Goal: Task Accomplishment & Management: Complete application form

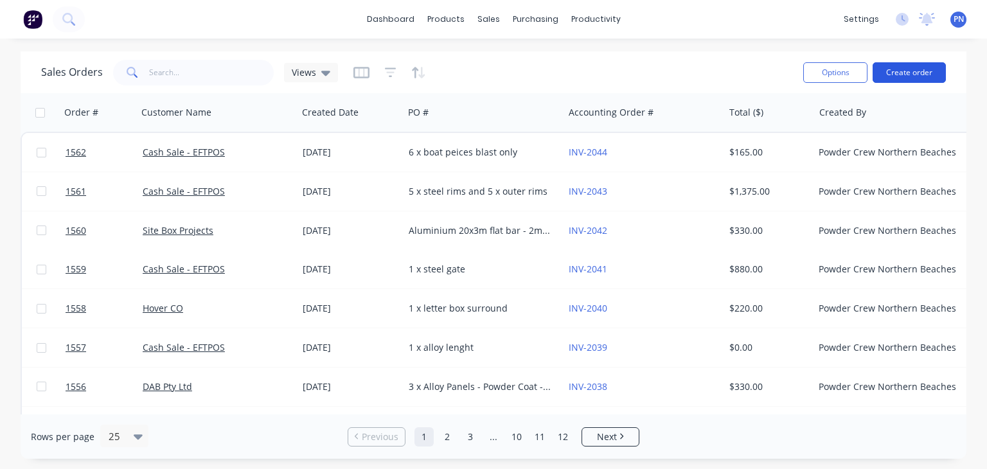
click at [910, 70] on button "Create order" at bounding box center [909, 72] width 73 height 21
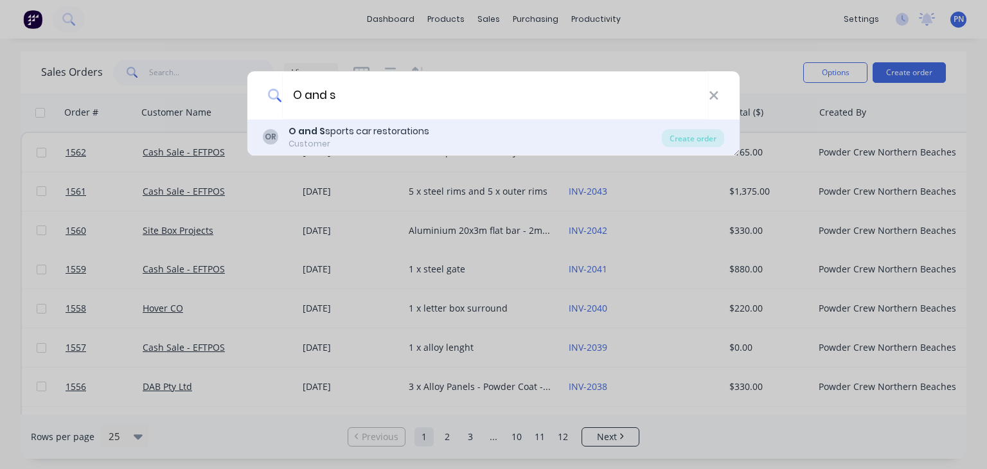
type input "O and s"
click at [362, 134] on div "O and S sports car restorations" at bounding box center [359, 131] width 141 height 13
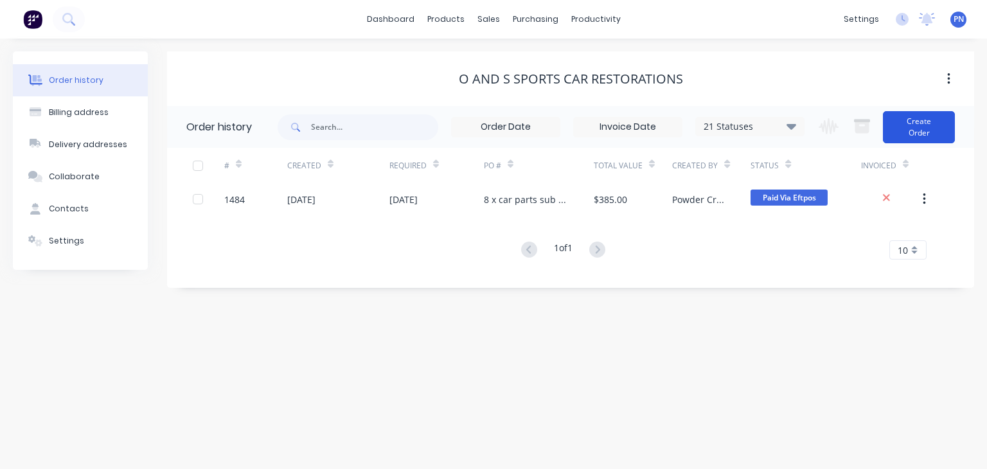
click at [928, 125] on button "Create Order" at bounding box center [919, 127] width 72 height 32
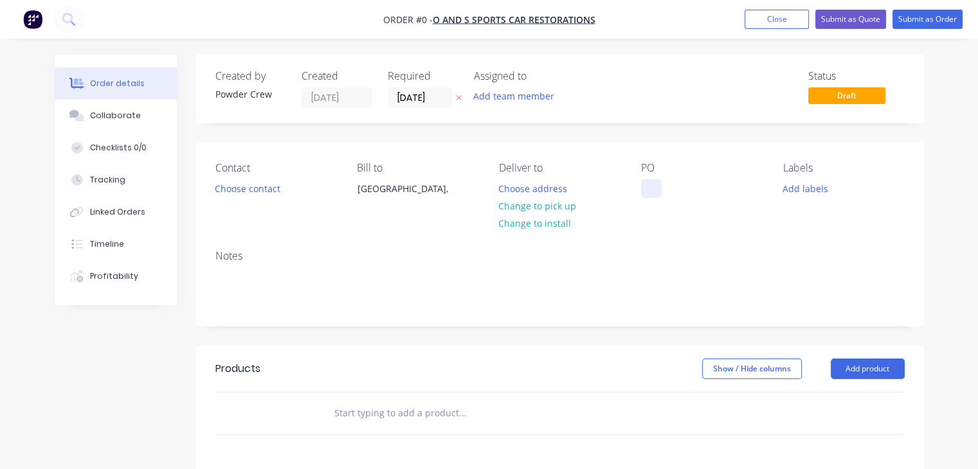
click at [655, 188] on div at bounding box center [651, 188] width 21 height 19
click at [675, 183] on div "4 x cadilac wheels" at bounding box center [690, 188] width 98 height 19
copy div "4 x cadilac wheels"
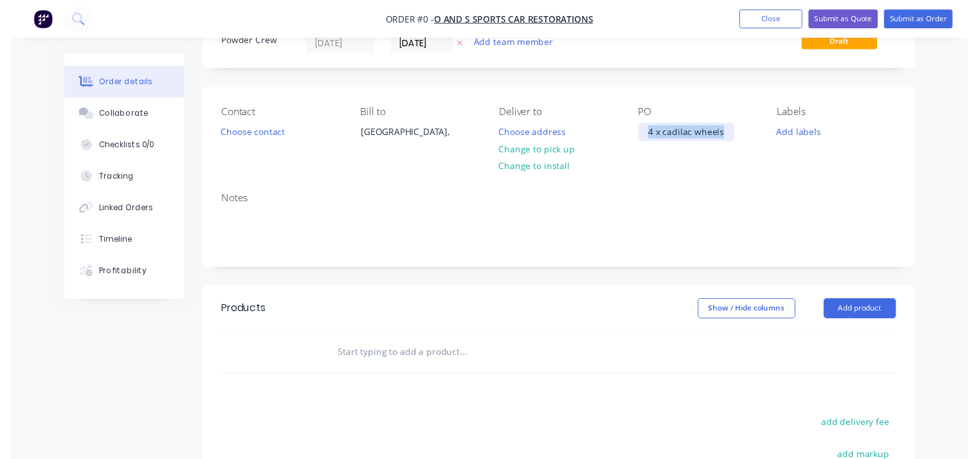
scroll to position [129, 0]
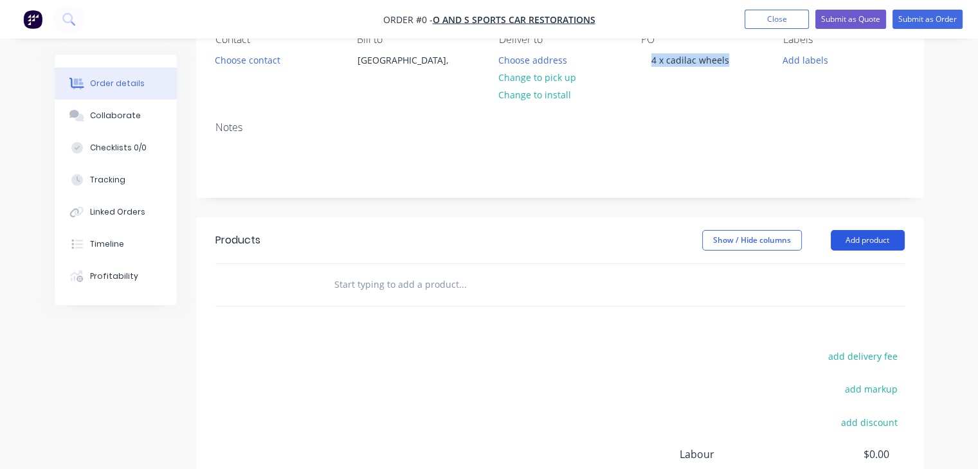
click at [855, 248] on div "Order details Collaborate Checklists 0/0 Tracking Linked Orders Timeline Profit…" at bounding box center [489, 280] width 895 height 708
click at [866, 244] on button "Add product" at bounding box center [867, 240] width 74 height 21
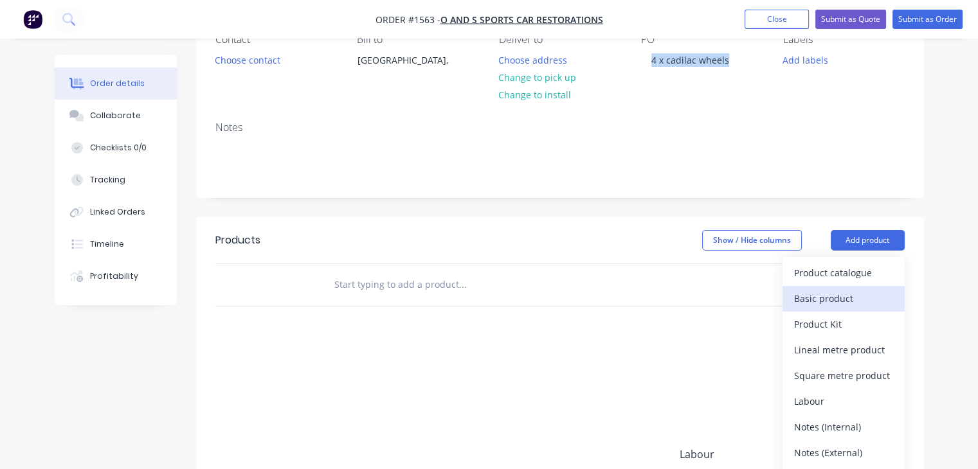
click at [858, 289] on div "Basic product" at bounding box center [843, 298] width 99 height 19
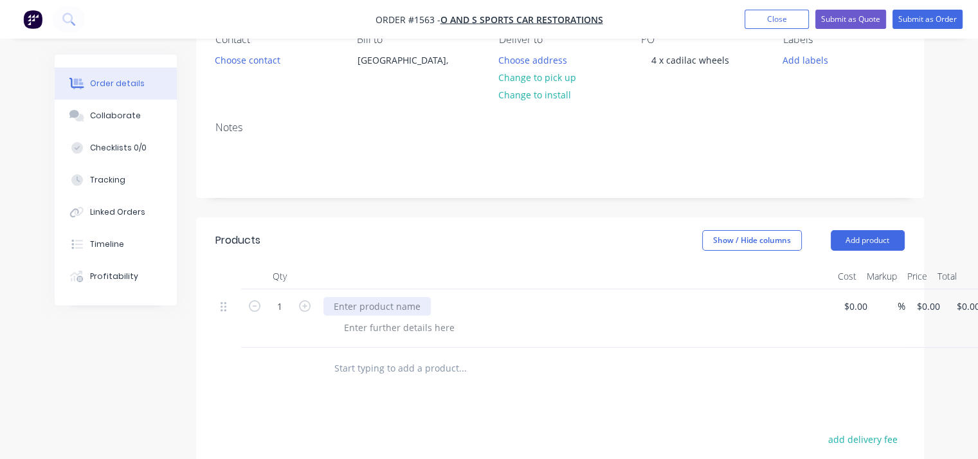
paste div
click at [440, 299] on div "4 x cadilac wheels" at bounding box center [575, 306] width 504 height 19
click at [422, 311] on div "4 x cadilac wheels" at bounding box center [575, 306] width 504 height 19
click at [853, 310] on input at bounding box center [850, 306] width 15 height 19
type input "$200.00"
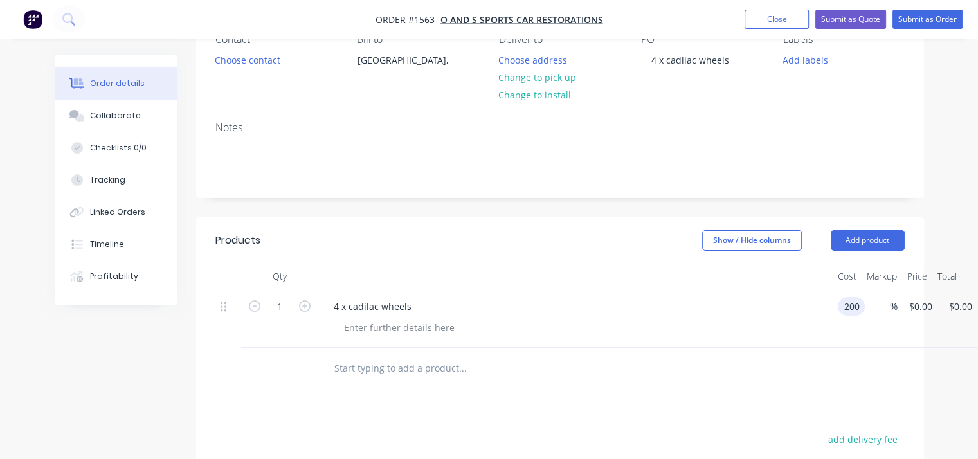
type input "$200.00"
click at [538, 355] on input "text" at bounding box center [462, 368] width 257 height 26
click at [303, 307] on icon "button" at bounding box center [305, 306] width 12 height 12
type input "2"
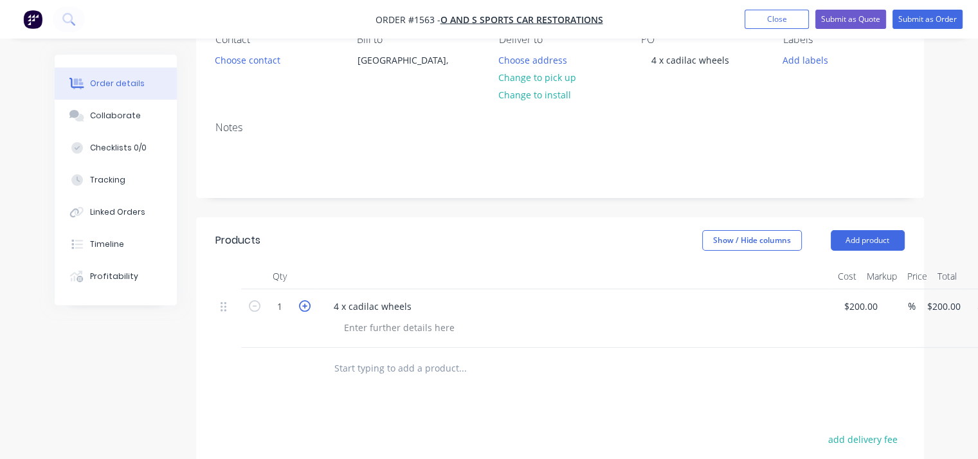
type input "$400.00"
click at [303, 307] on icon "button" at bounding box center [305, 306] width 12 height 12
type input "3"
type input "$600.00"
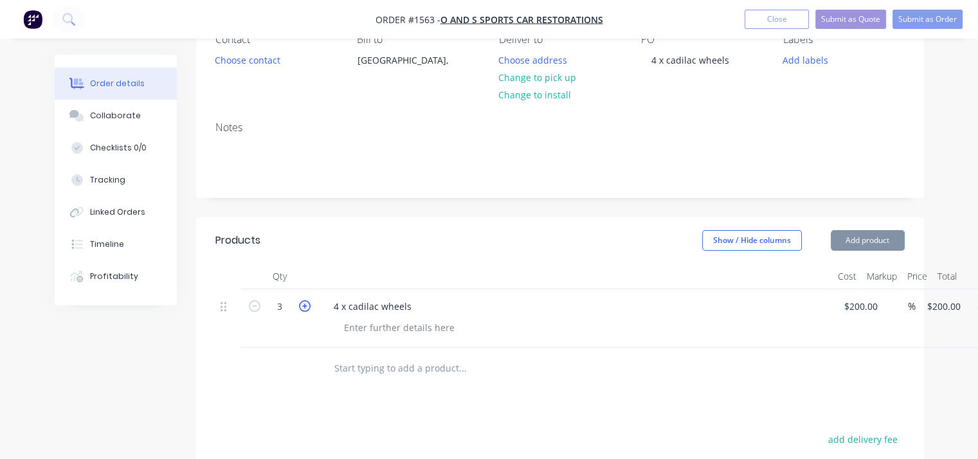
click at [303, 307] on icon "button" at bounding box center [305, 306] width 12 height 12
type input "4"
type input "$800.00"
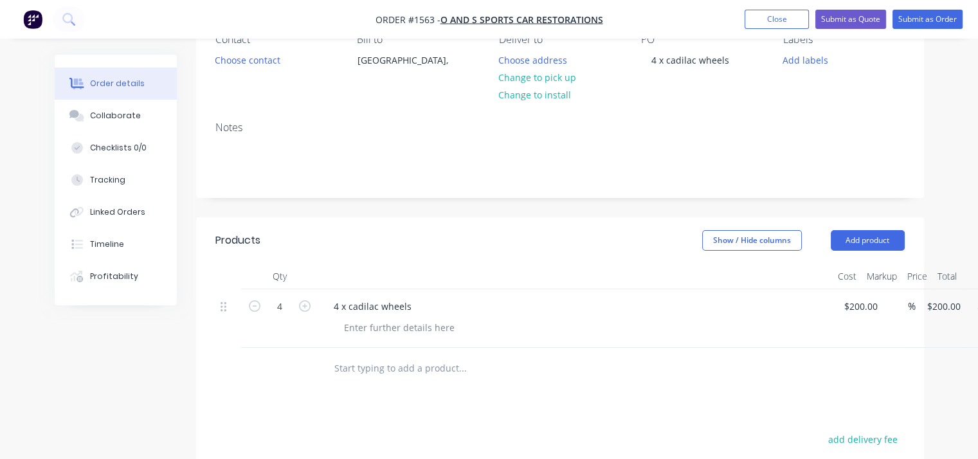
click at [426, 310] on div "4 x cadilac wheels" at bounding box center [575, 306] width 504 height 19
click at [418, 311] on div "4 x cadilac wheels" at bounding box center [575, 306] width 504 height 19
click at [416, 310] on div "4 x cadilac wheels" at bounding box center [372, 306] width 98 height 19
click at [435, 308] on div "4 x cadilac wheels blast, powder coat in satin black" at bounding box center [443, 306] width 240 height 19
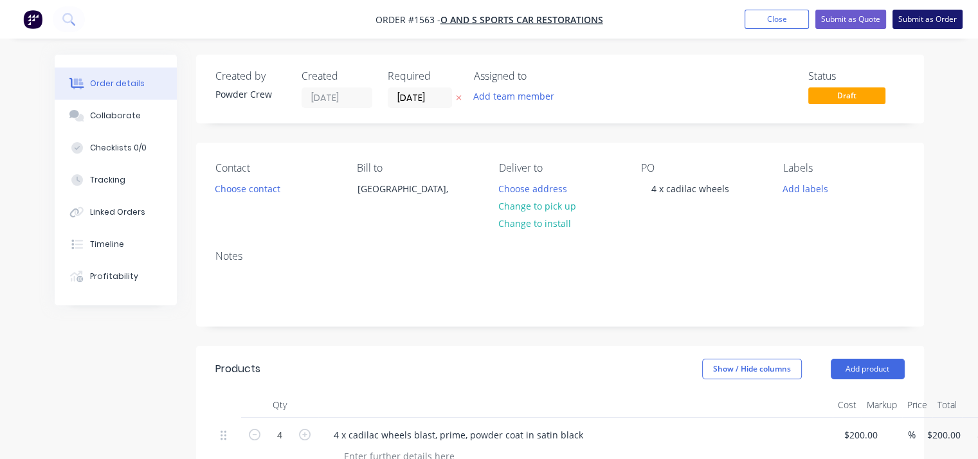
click at [915, 21] on button "Submit as Order" at bounding box center [927, 19] width 70 height 19
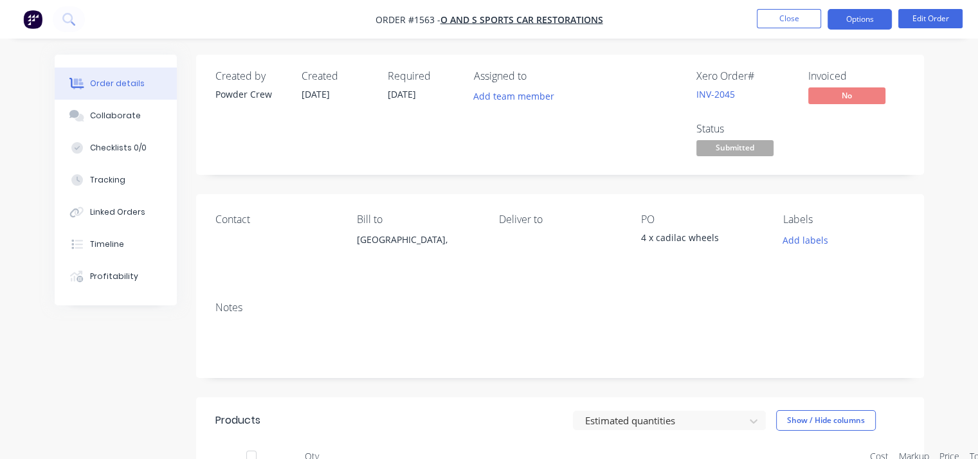
click at [871, 23] on button "Options" at bounding box center [859, 19] width 64 height 21
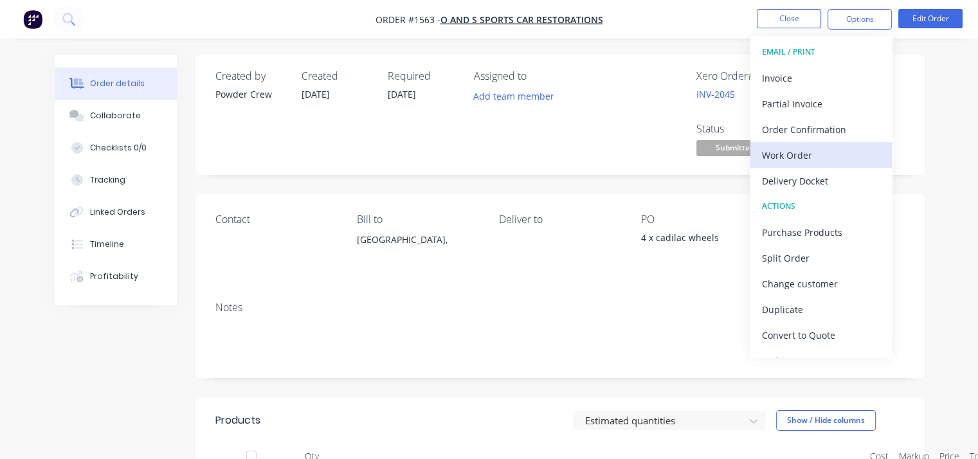
click at [815, 158] on div "Work Order" at bounding box center [821, 155] width 118 height 19
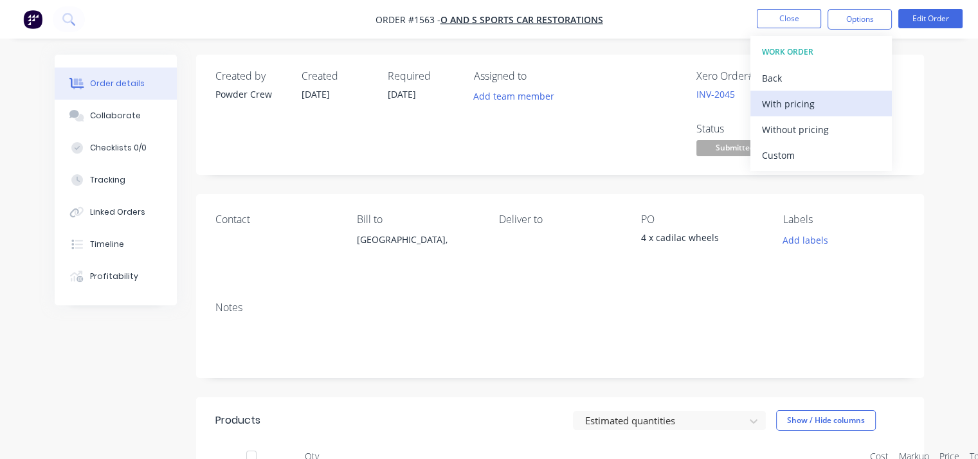
click at [804, 101] on div "With pricing" at bounding box center [821, 103] width 118 height 19
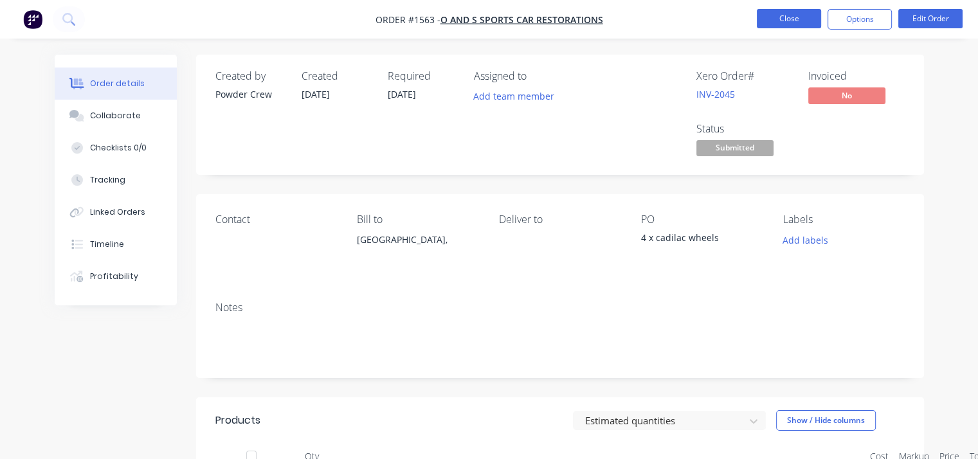
click at [789, 21] on button "Close" at bounding box center [788, 18] width 64 height 19
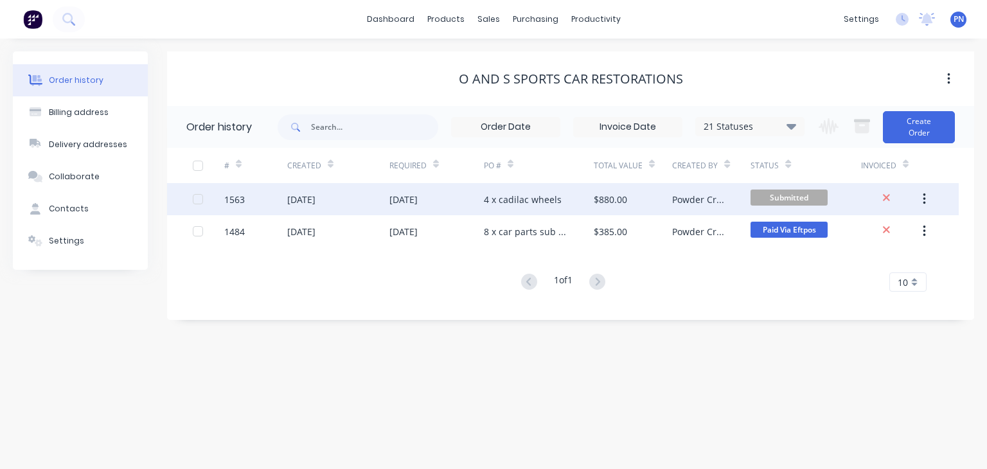
click at [807, 195] on span "Submitted" at bounding box center [789, 198] width 77 height 16
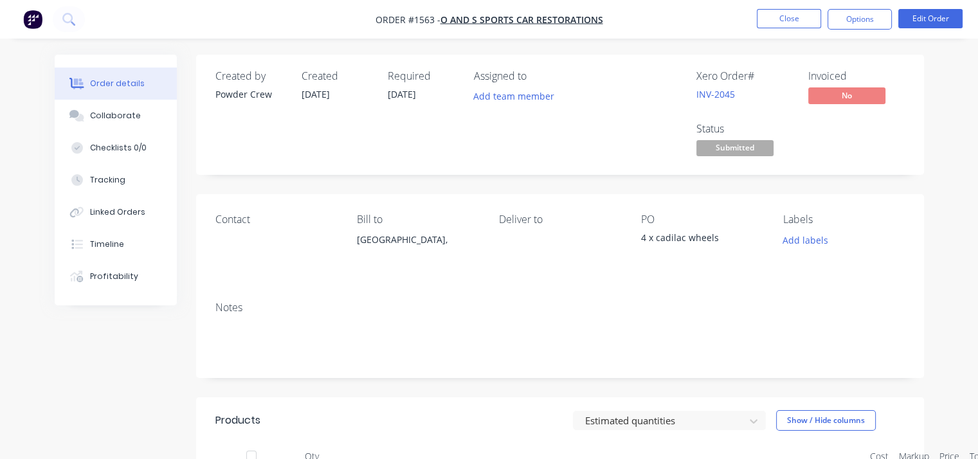
click at [721, 150] on span "Submitted" at bounding box center [734, 148] width 77 height 16
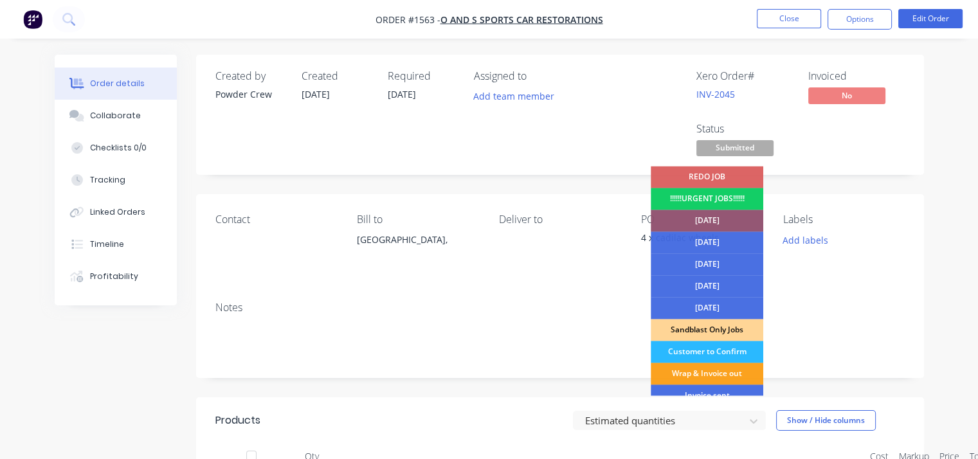
click at [730, 197] on div "!!!!!!URGENT JOBS!!!!!!" at bounding box center [706, 199] width 112 height 22
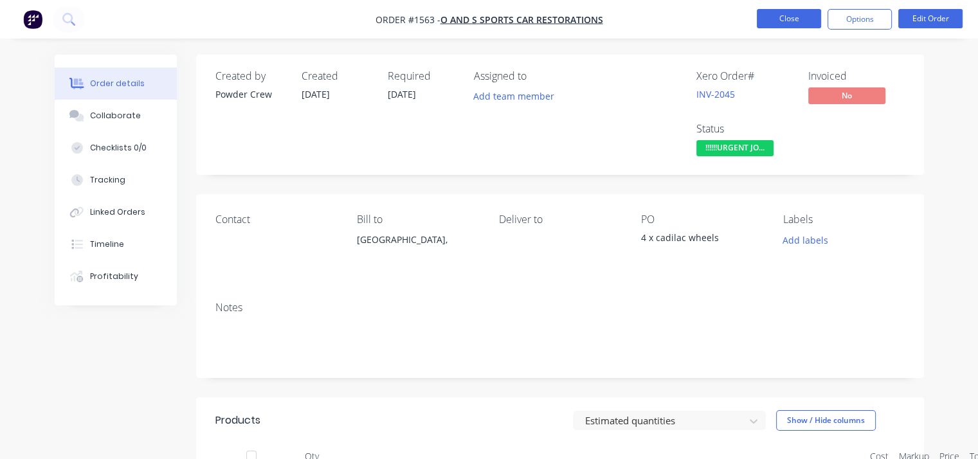
click at [783, 15] on button "Close" at bounding box center [788, 18] width 64 height 19
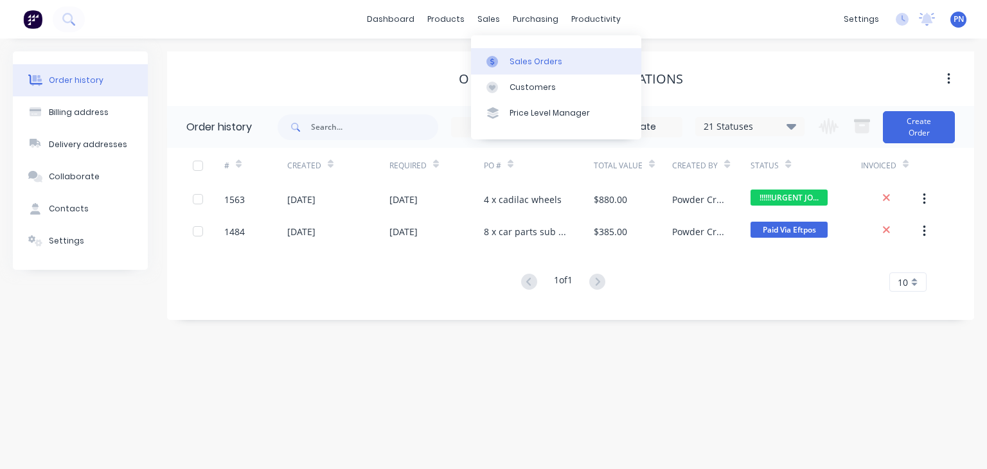
click at [519, 61] on div "Sales Orders" at bounding box center [536, 62] width 53 height 12
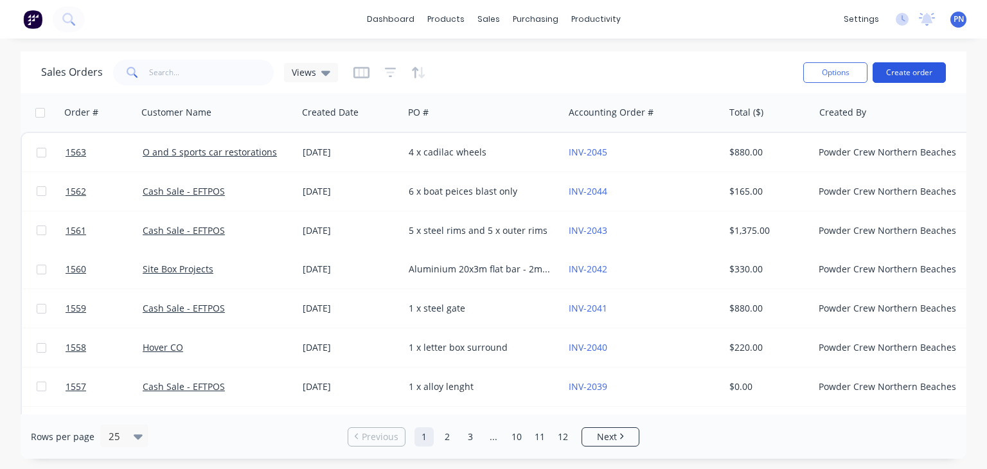
click at [926, 68] on button "Create order" at bounding box center [909, 72] width 73 height 21
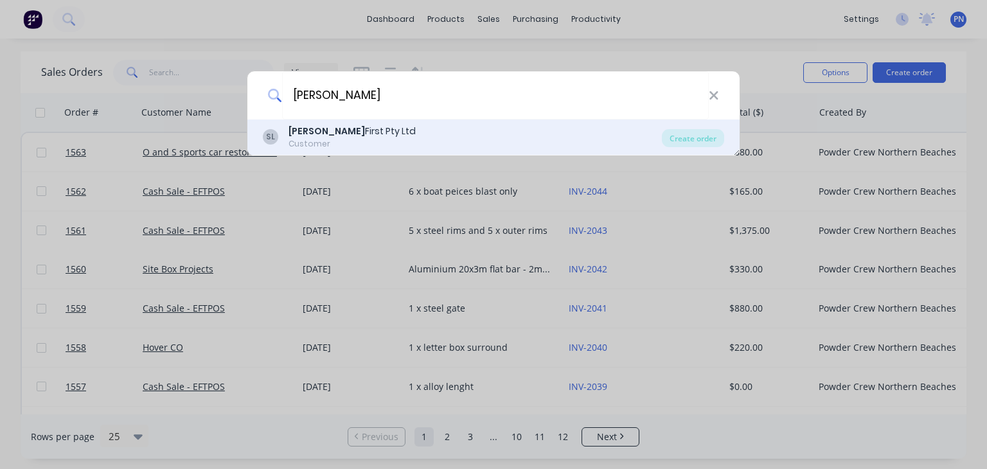
type input "[PERSON_NAME]"
click at [361, 139] on div "Customer" at bounding box center [352, 144] width 127 height 12
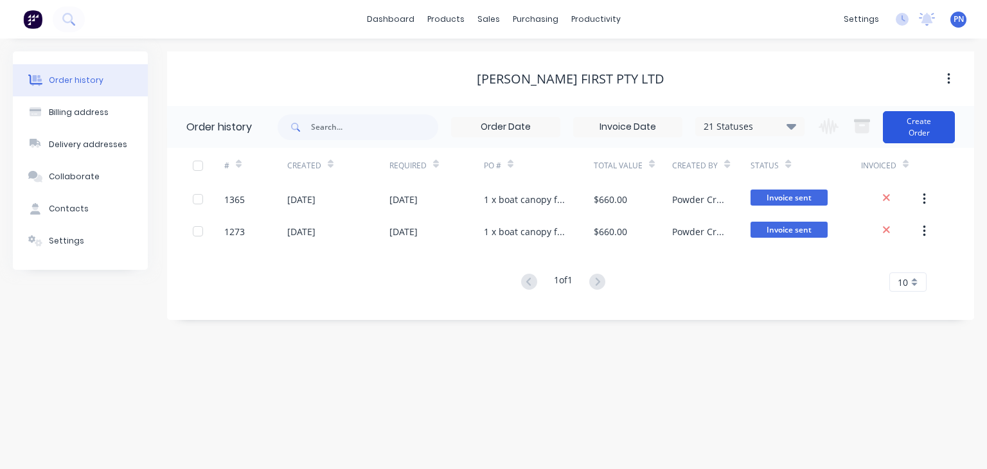
click at [910, 131] on button "Create Order" at bounding box center [919, 127] width 72 height 32
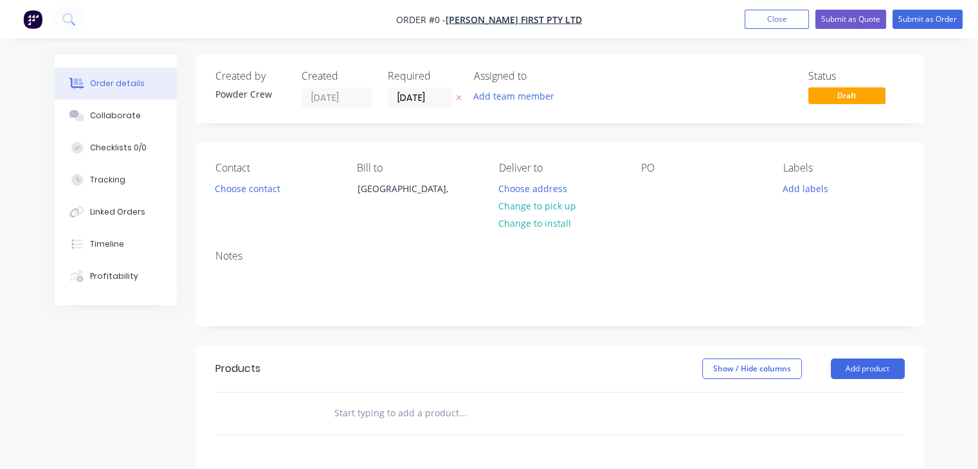
click at [664, 188] on div "PO" at bounding box center [701, 191] width 121 height 58
click at [650, 188] on div at bounding box center [651, 188] width 21 height 19
drag, startPoint x: 692, startPoint y: 186, endPoint x: 640, endPoint y: 181, distance: 51.7
click at [640, 181] on div "Contact Choose contact [PERSON_NAME] to [GEOGRAPHIC_DATA], Deliver to Choose ad…" at bounding box center [560, 191] width 728 height 97
copy div "1 x small plate"
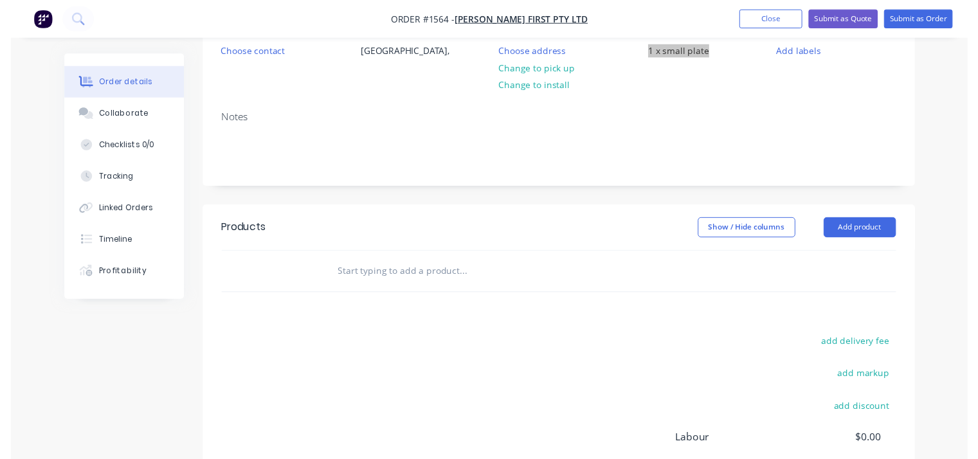
scroll to position [193, 0]
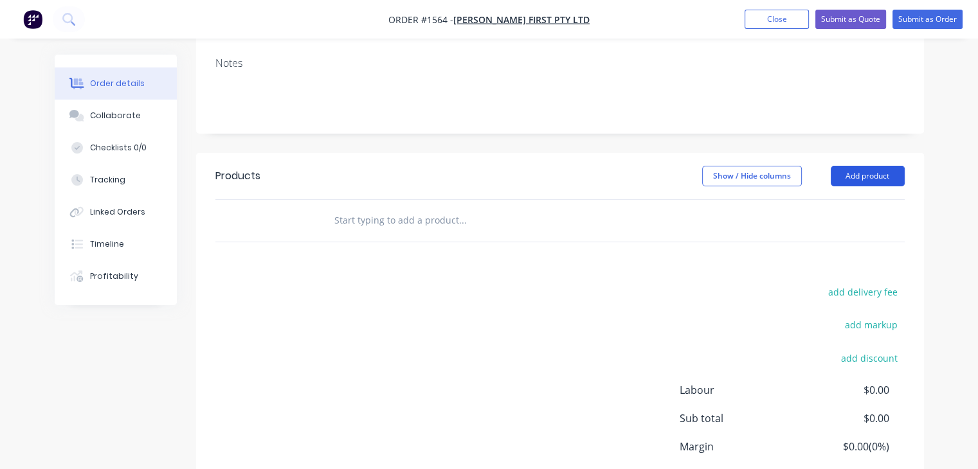
click at [862, 182] on button "Add product" at bounding box center [867, 176] width 74 height 21
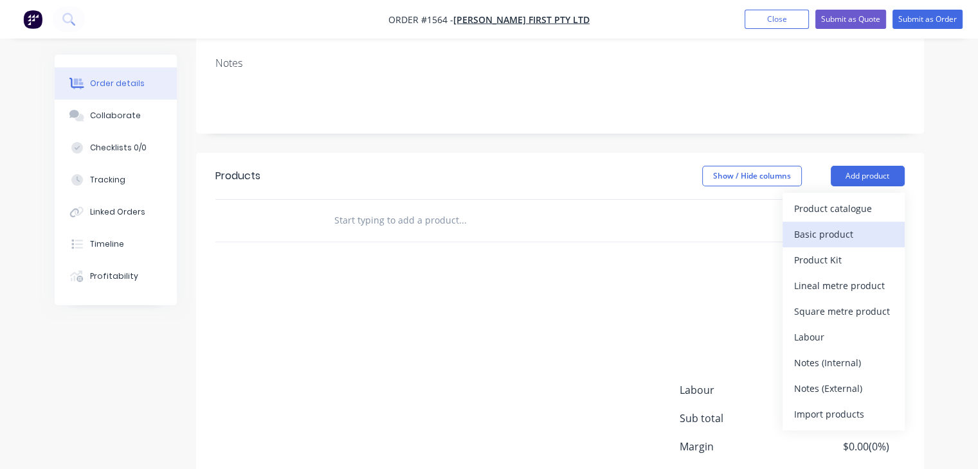
click at [864, 229] on div "Basic product" at bounding box center [843, 234] width 99 height 19
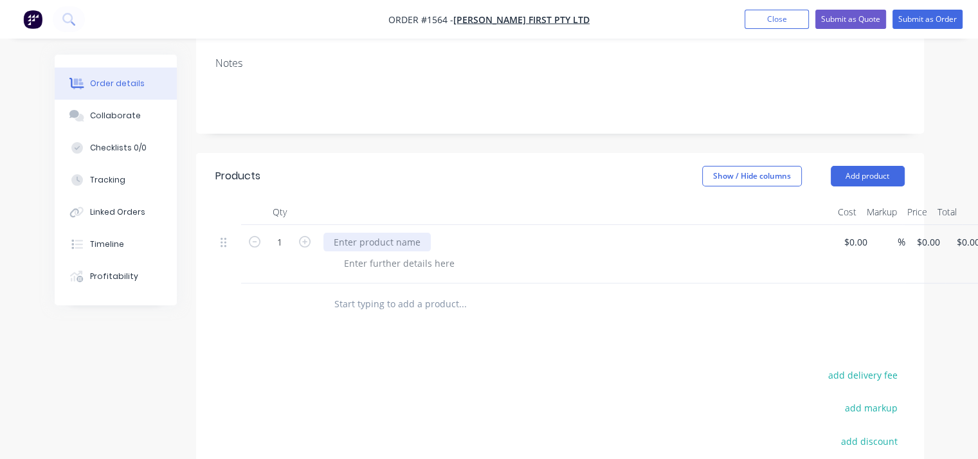
paste div
click at [853, 247] on input at bounding box center [858, 242] width 30 height 19
type input "$200.00"
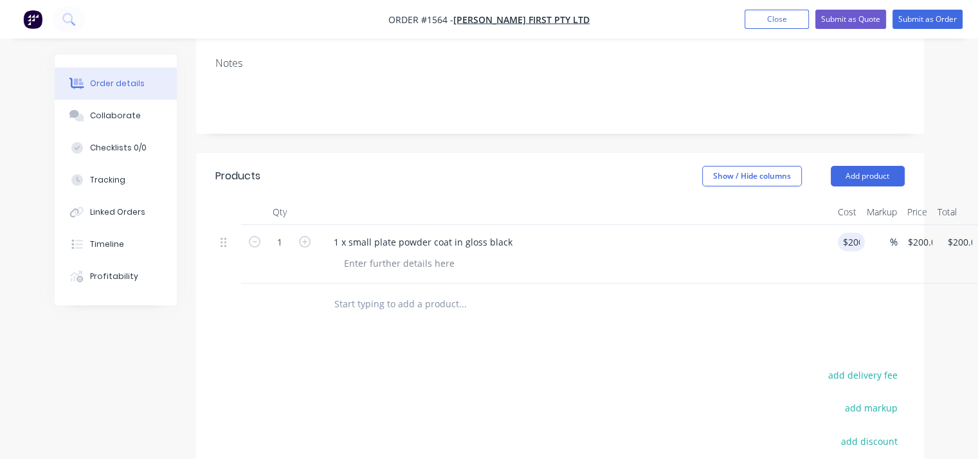
click at [730, 271] on div at bounding box center [581, 263] width 494 height 19
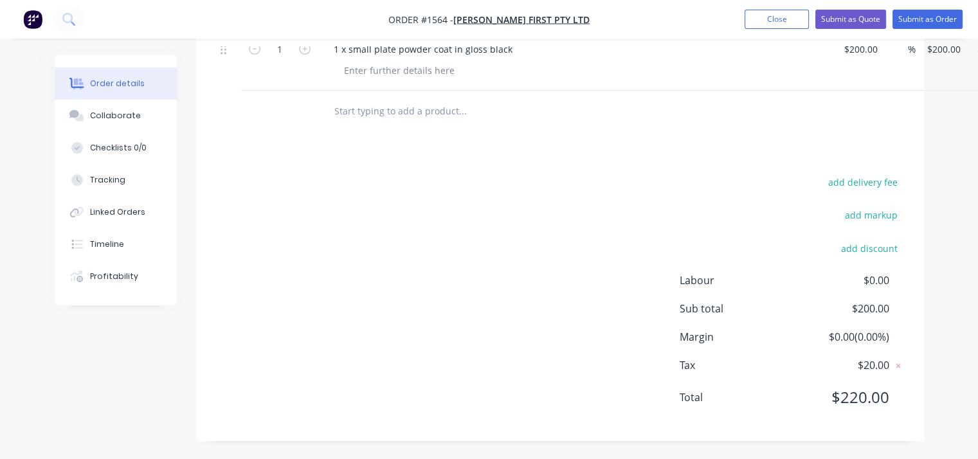
scroll to position [64, 0]
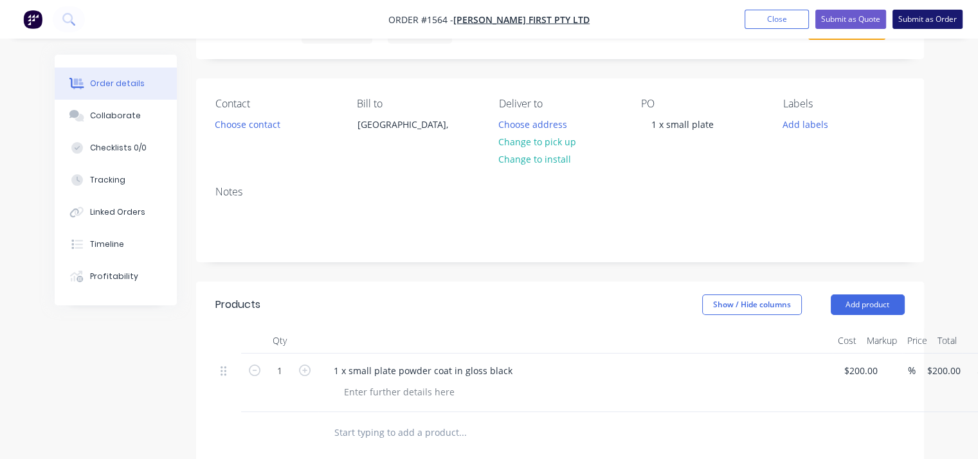
click at [928, 22] on button "Submit as Order" at bounding box center [927, 19] width 70 height 19
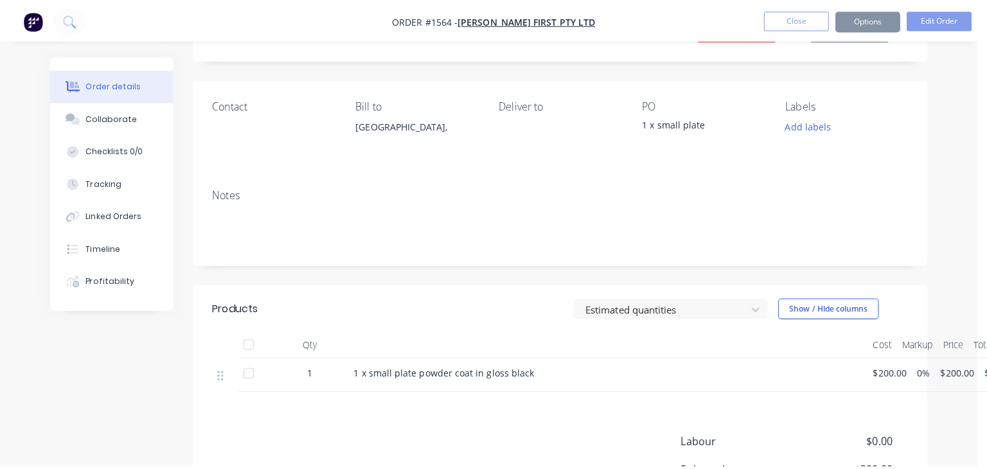
scroll to position [0, 0]
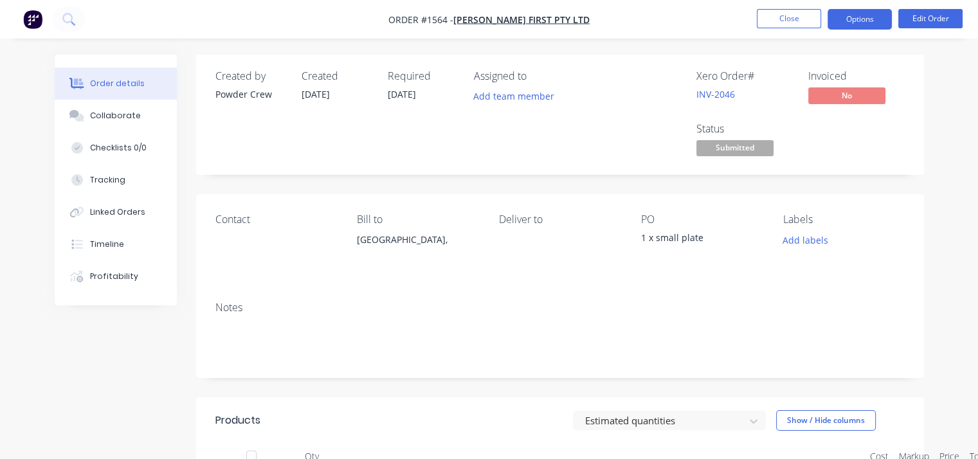
click at [864, 21] on button "Options" at bounding box center [859, 19] width 64 height 21
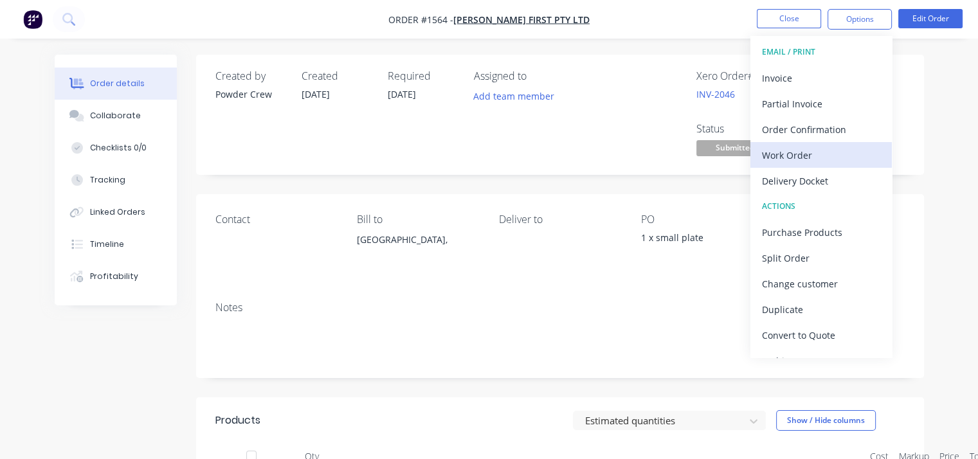
click at [843, 149] on div "Work Order" at bounding box center [821, 155] width 118 height 19
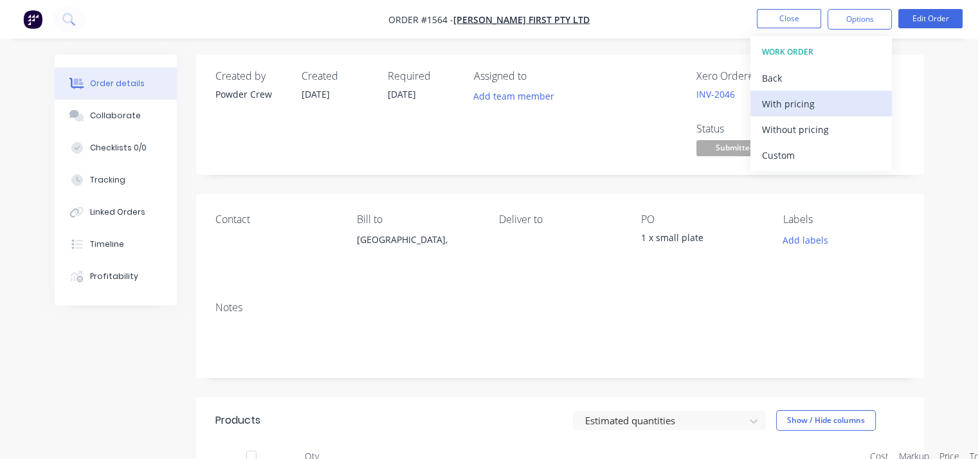
click at [799, 92] on button "With pricing" at bounding box center [820, 104] width 141 height 26
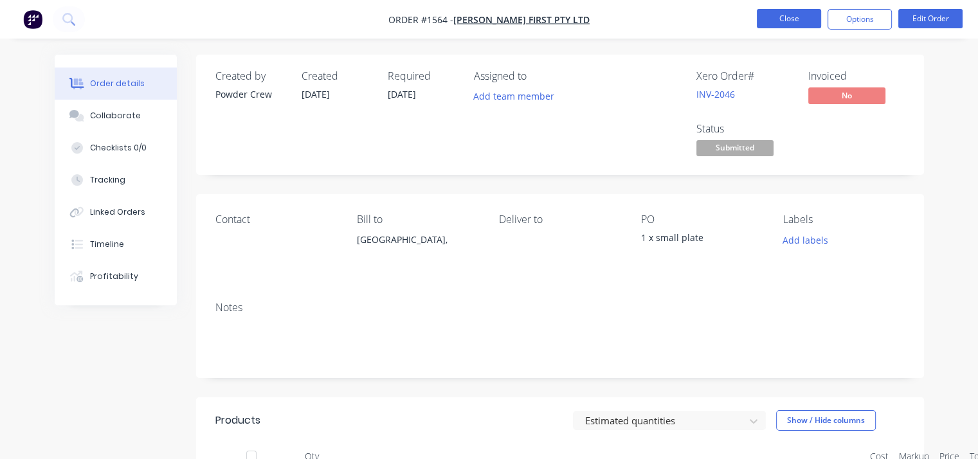
click at [783, 21] on button "Close" at bounding box center [788, 18] width 64 height 19
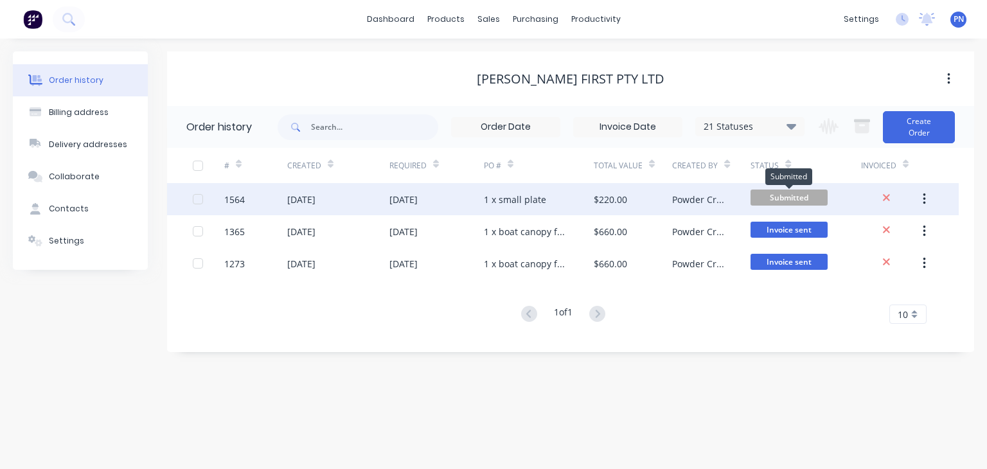
click at [767, 195] on span "Submitted" at bounding box center [789, 198] width 77 height 16
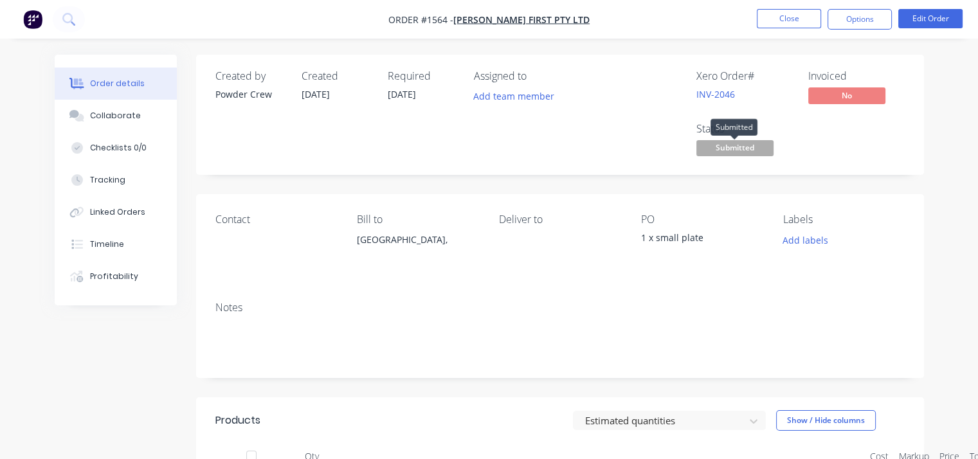
click at [757, 150] on span "Submitted" at bounding box center [734, 148] width 77 height 16
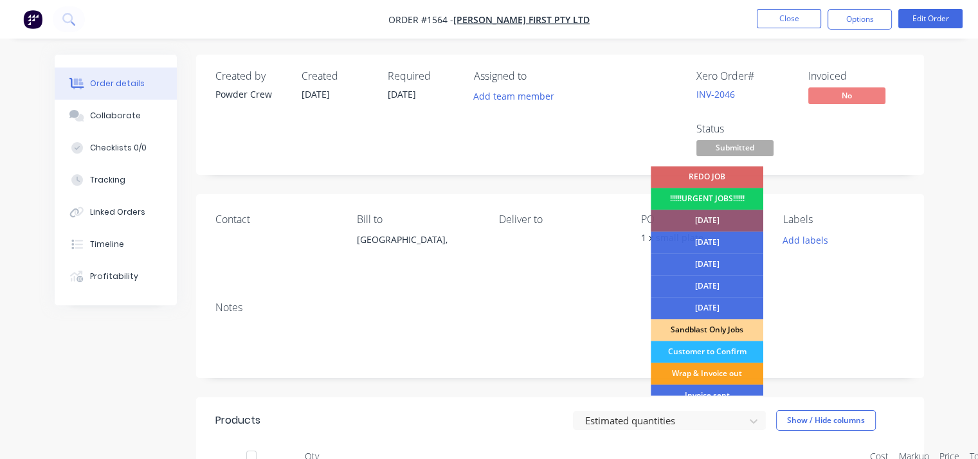
click at [739, 193] on div "!!!!!!URGENT JOBS!!!!!!" at bounding box center [706, 199] width 112 height 22
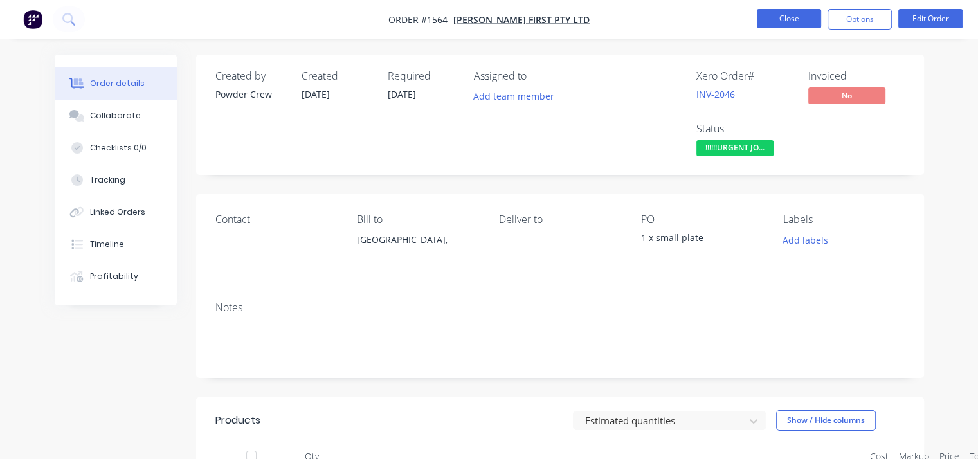
click at [784, 24] on button "Close" at bounding box center [788, 18] width 64 height 19
